Goal: Book appointment/travel/reservation

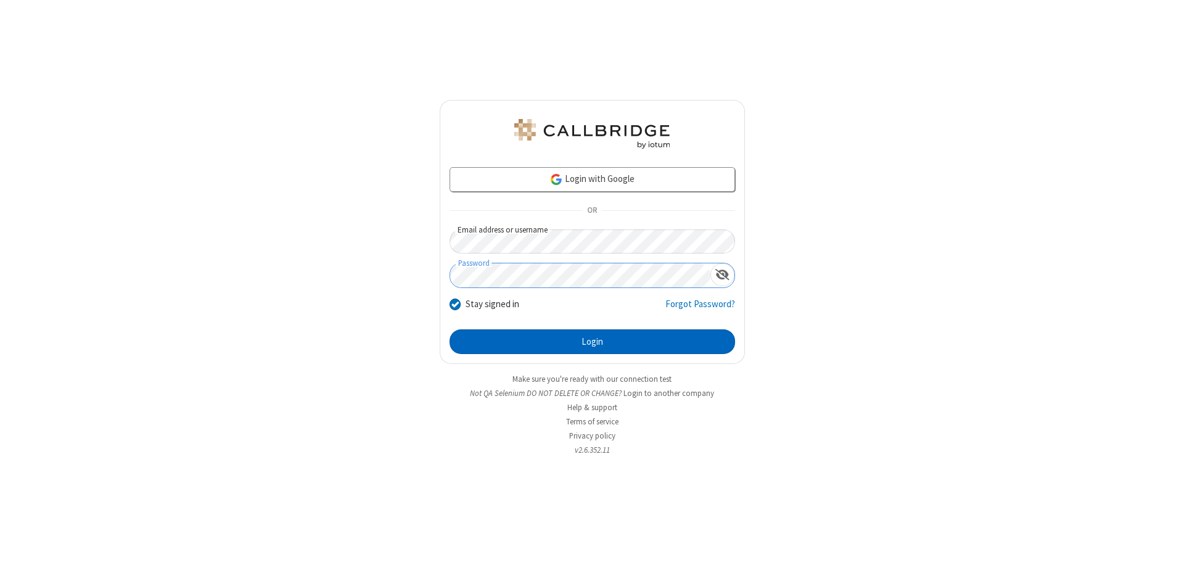
click at [592, 342] on button "Login" at bounding box center [591, 341] width 285 height 25
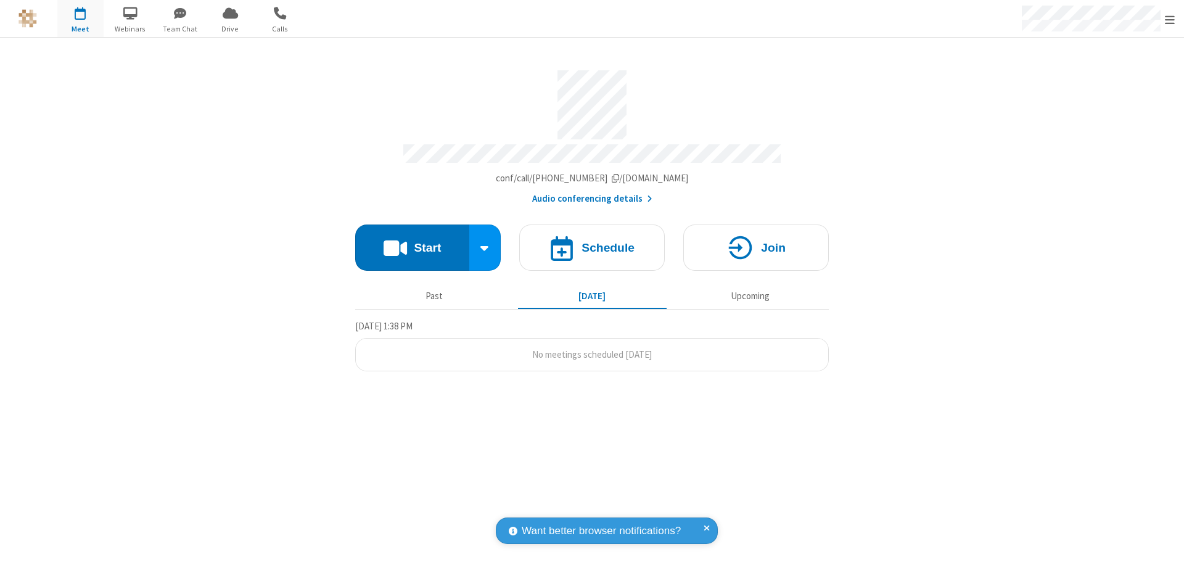
click at [1170, 19] on span "Open menu" at bounding box center [1170, 20] width 10 height 12
click at [80, 18] on span "button" at bounding box center [80, 12] width 46 height 21
click at [592, 242] on h4 "Schedule" at bounding box center [607, 248] width 53 height 12
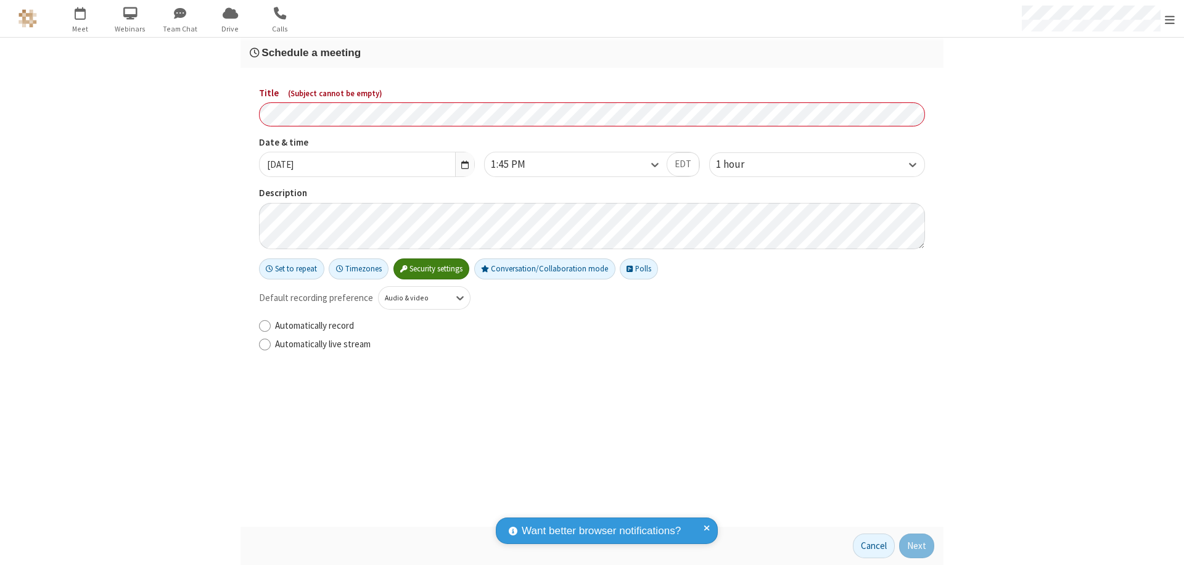
click at [592, 52] on h3 "Schedule a meeting" at bounding box center [592, 53] width 684 height 12
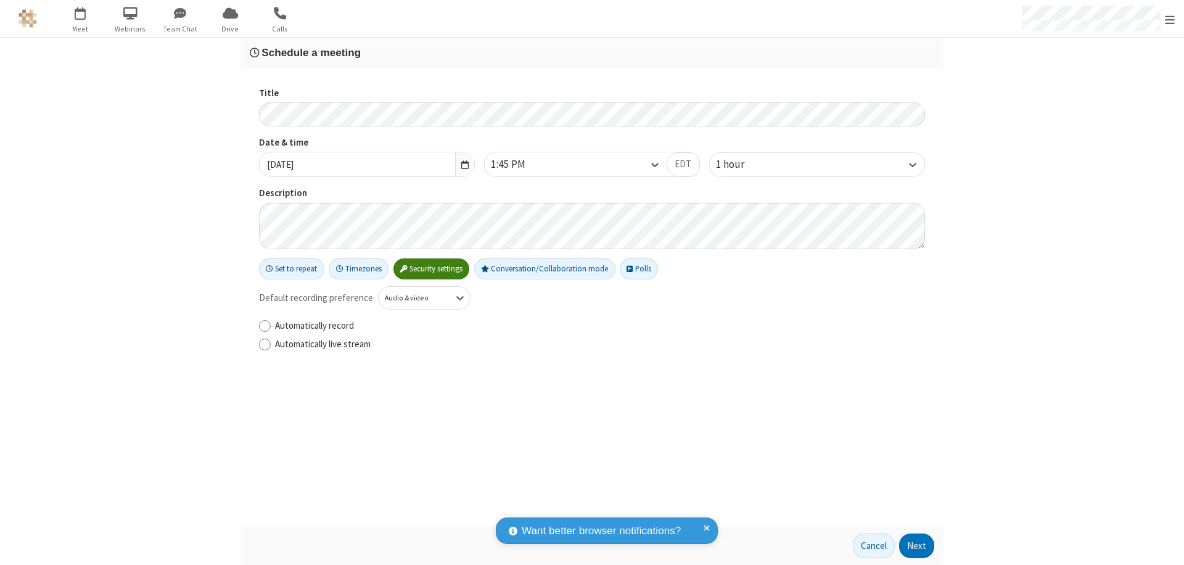
click at [917, 546] on button "Next" at bounding box center [916, 545] width 35 height 25
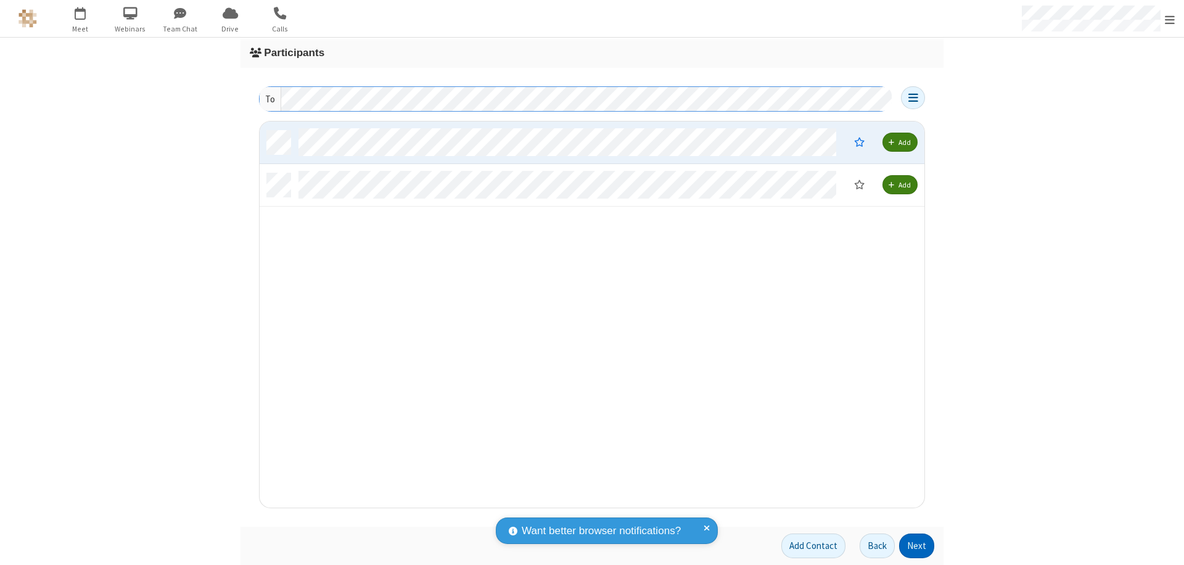
click at [917, 546] on button "Next" at bounding box center [916, 545] width 35 height 25
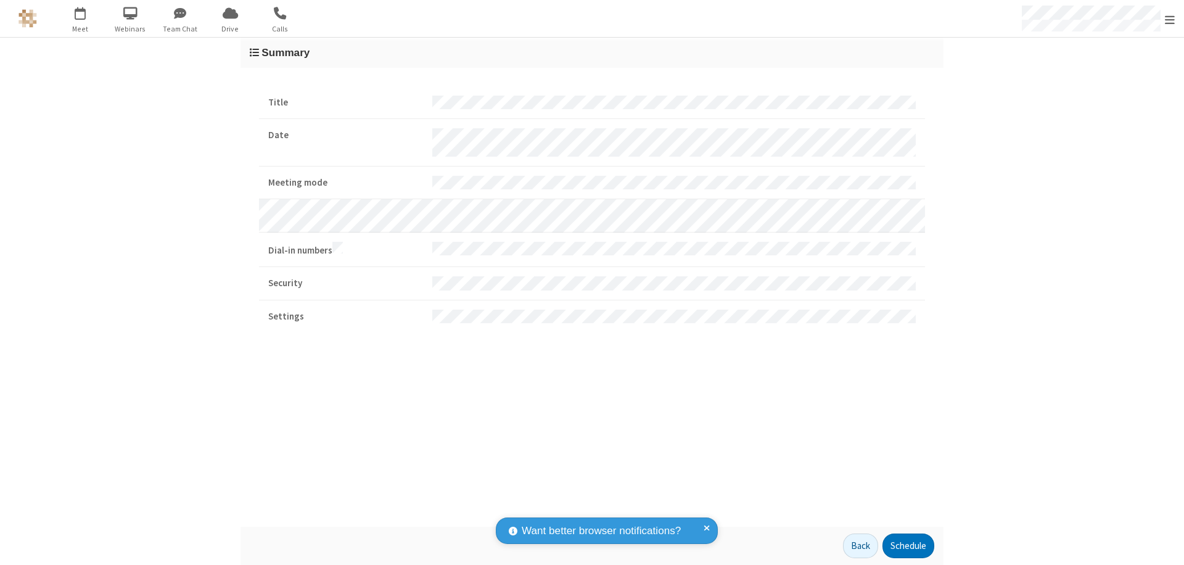
click at [908, 546] on button "Schedule" at bounding box center [908, 545] width 52 height 25
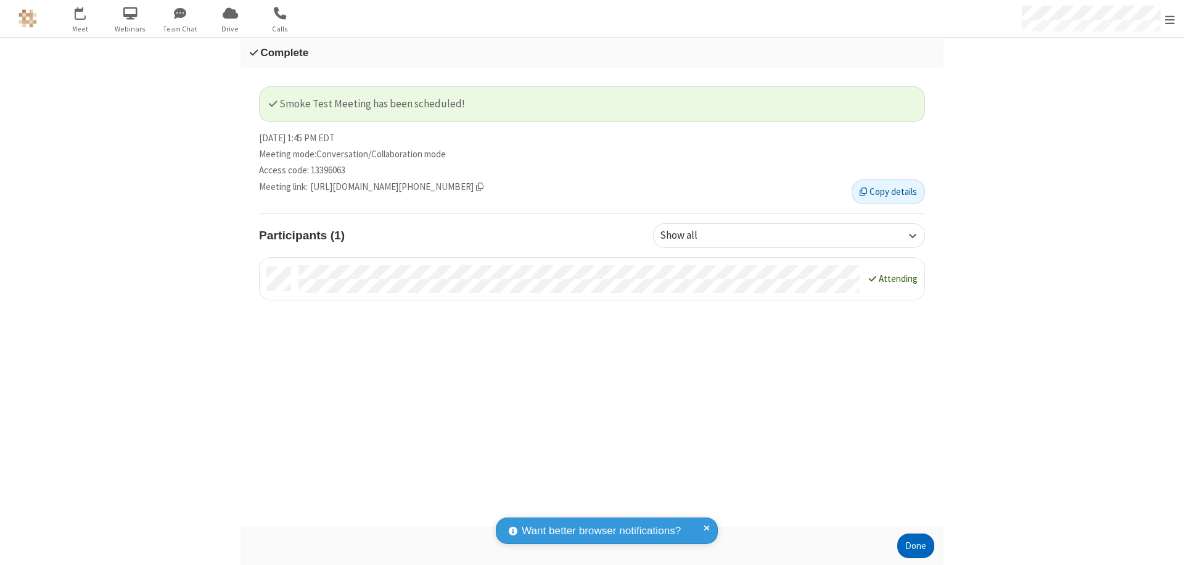
click at [916, 546] on button "Done" at bounding box center [915, 545] width 37 height 25
